Goal: Download file/media

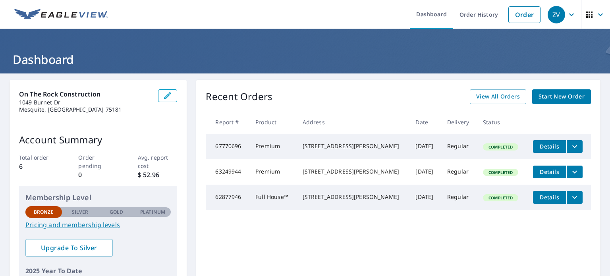
click at [539, 149] on span "Details" at bounding box center [550, 147] width 24 height 8
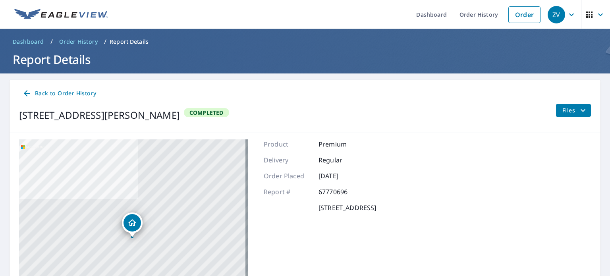
click at [571, 112] on span "Files" at bounding box center [575, 111] width 25 height 10
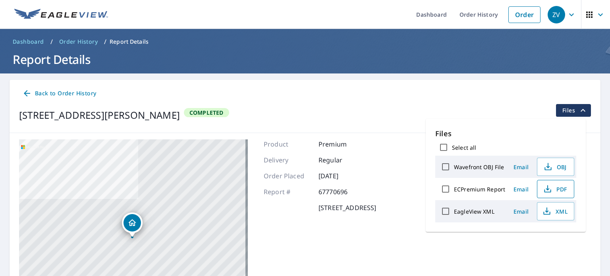
click at [561, 188] on span "PDF" at bounding box center [554, 189] width 25 height 10
